Goal: Navigation & Orientation: Find specific page/section

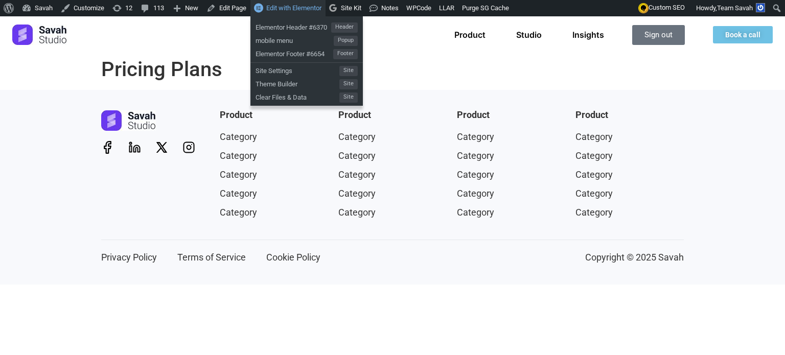
click at [301, 9] on span "Edit with Elementor" at bounding box center [293, 8] width 55 height 8
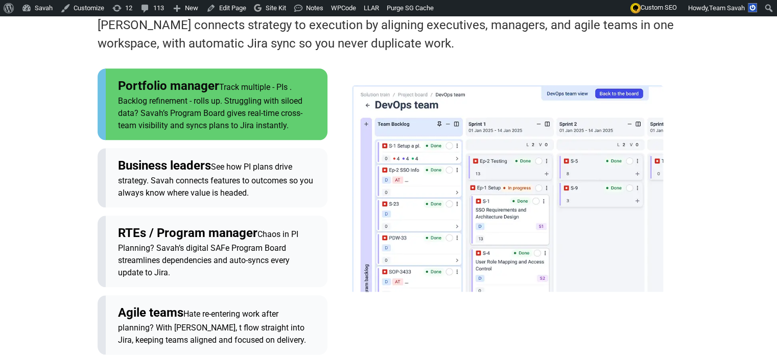
scroll to position [1108, 0]
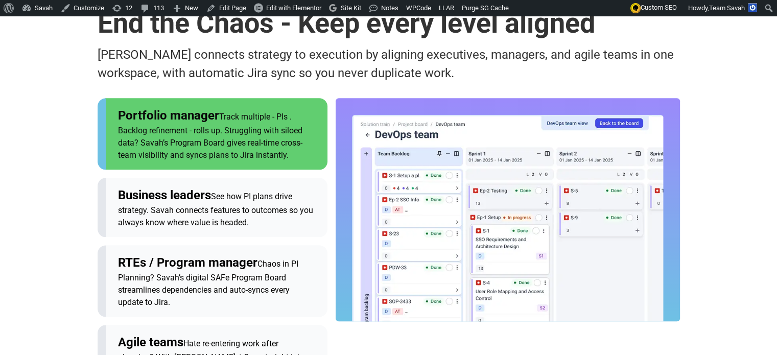
scroll to position [1078, 0]
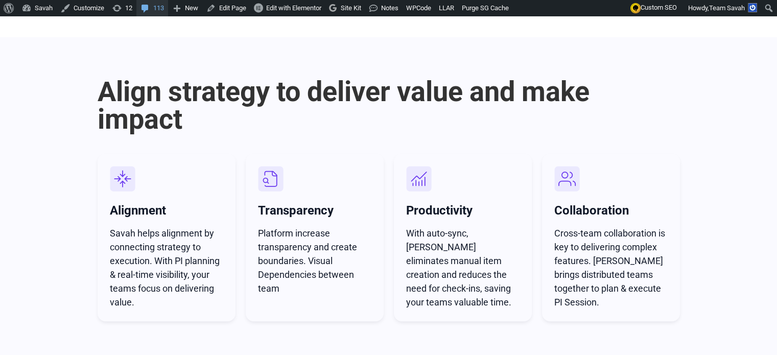
scroll to position [323, 0]
